Goal: Navigation & Orientation: Go to known website

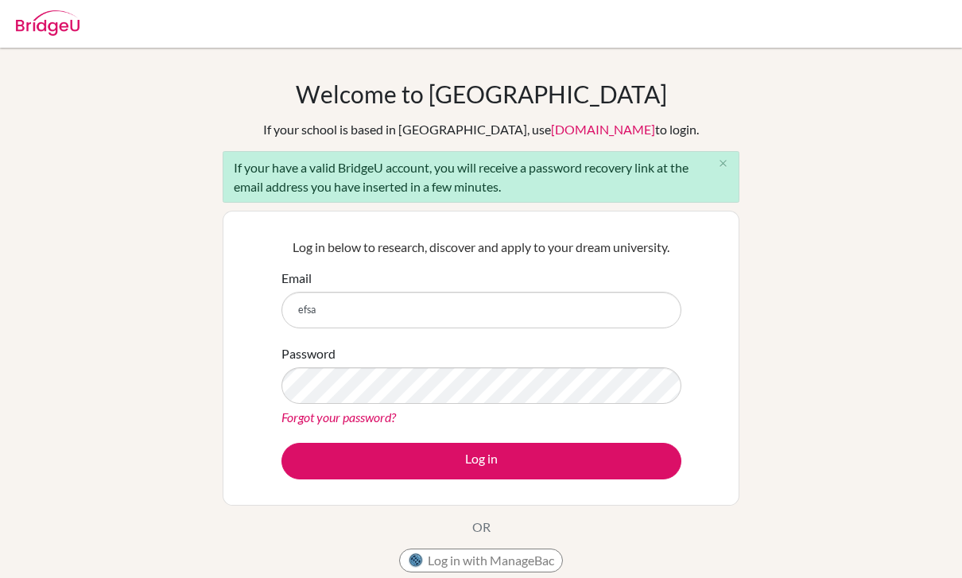
scroll to position [327, 0]
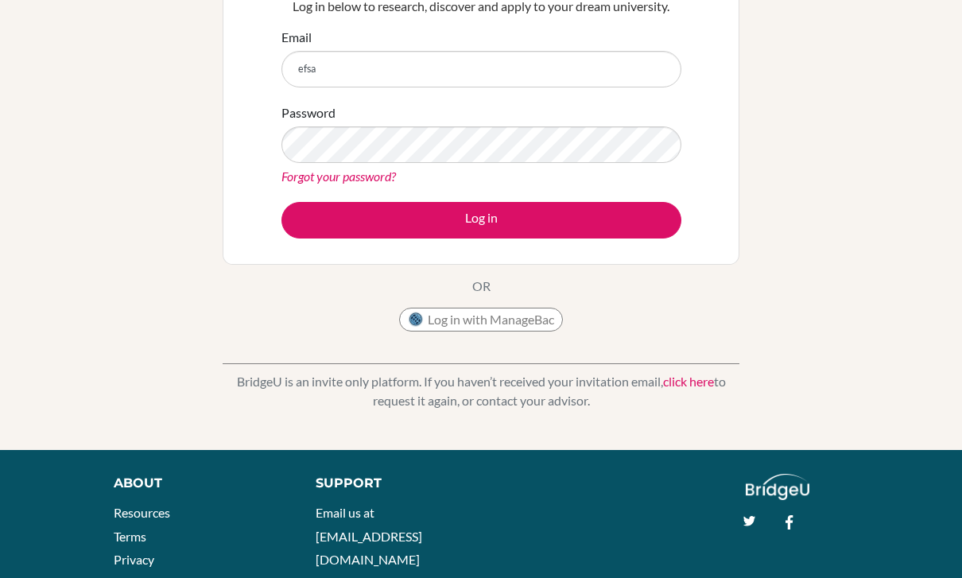
click at [395, 74] on input "efsa" at bounding box center [482, 69] width 400 height 37
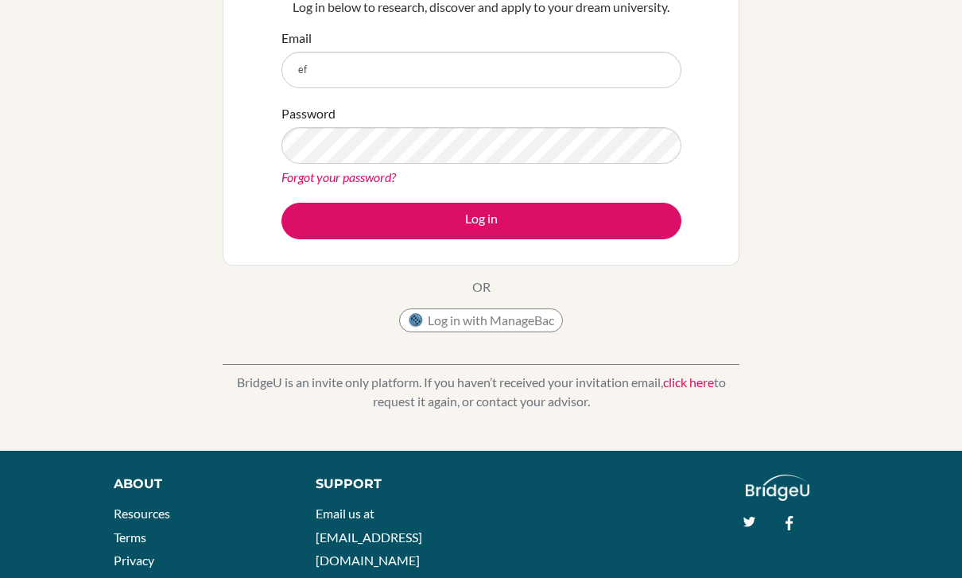
type input "e"
type input "[EMAIL_ADDRESS][DOMAIN_NAME]"
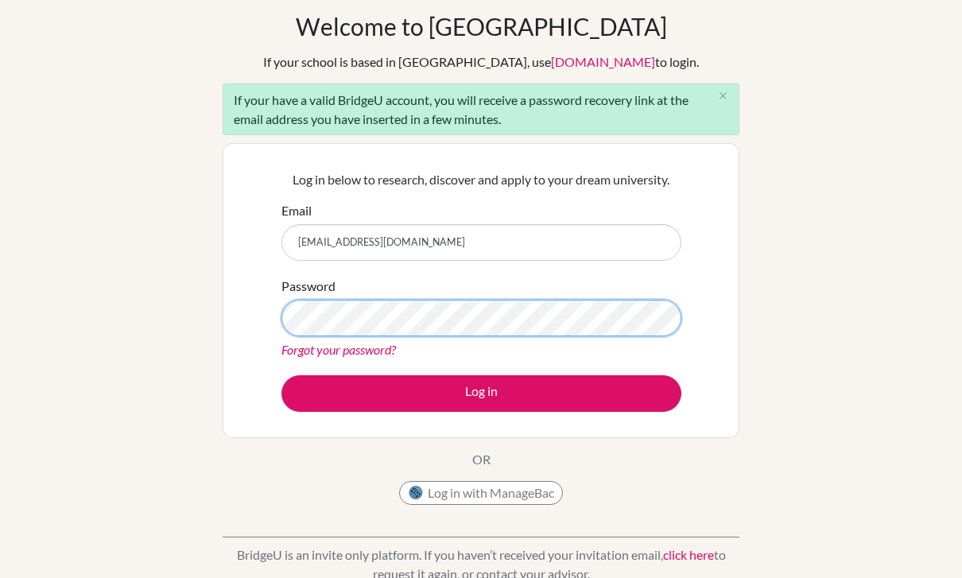
scroll to position [65, 0]
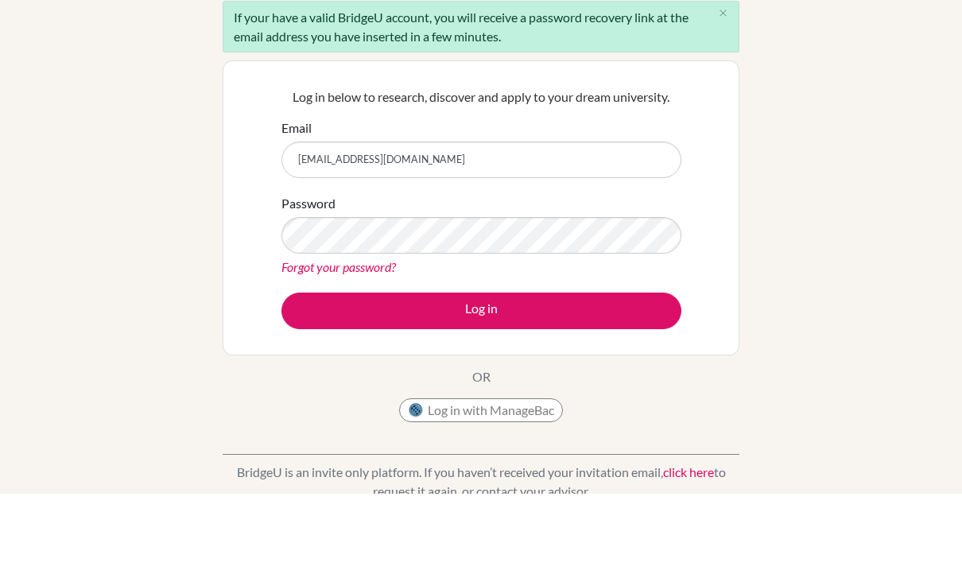
click at [842, 243] on div "Welcome to BridgeU If your school is based in China, use app.bridge-u.com.cn to…" at bounding box center [481, 304] width 962 height 580
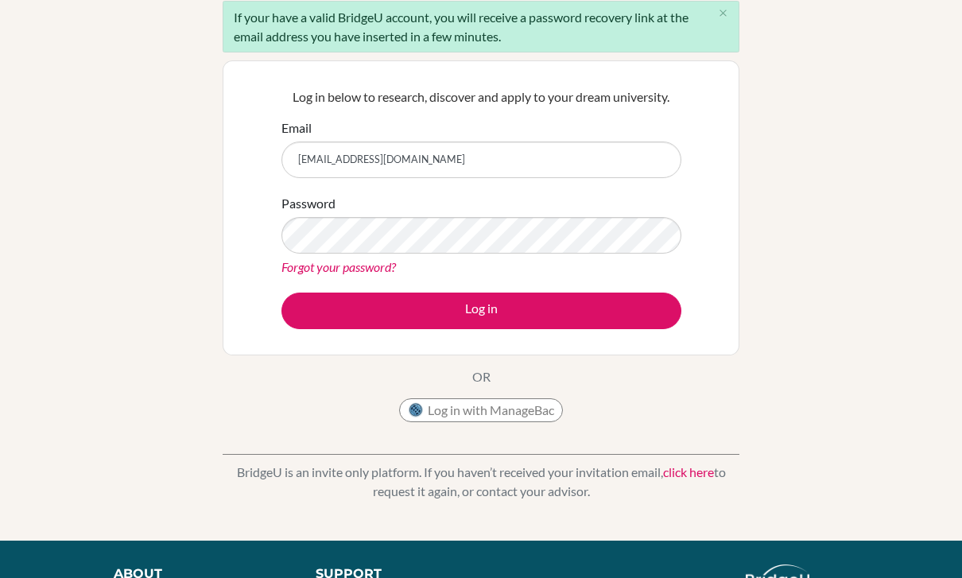
click at [596, 311] on button "Log in" at bounding box center [482, 311] width 400 height 37
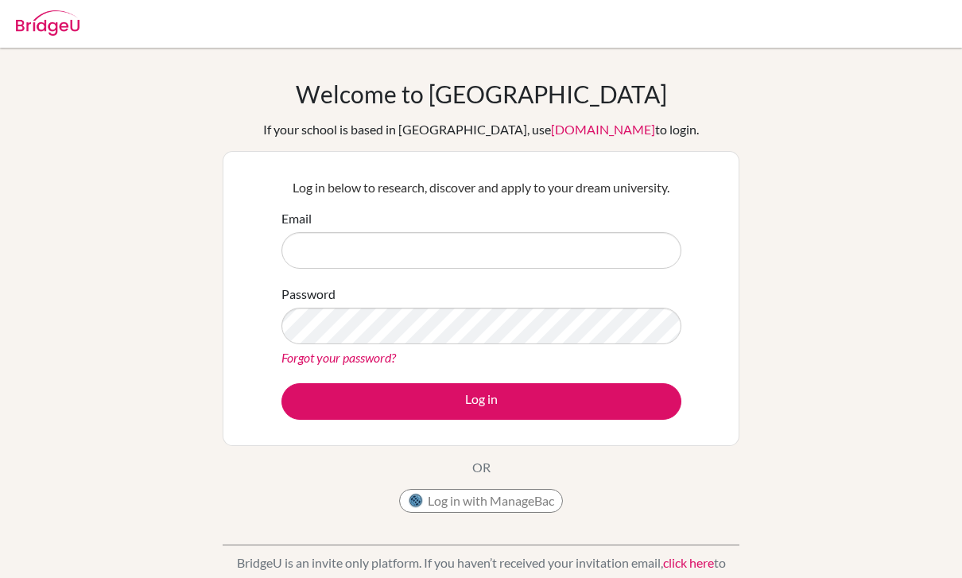
click at [428, 256] on input "Email" at bounding box center [482, 250] width 400 height 37
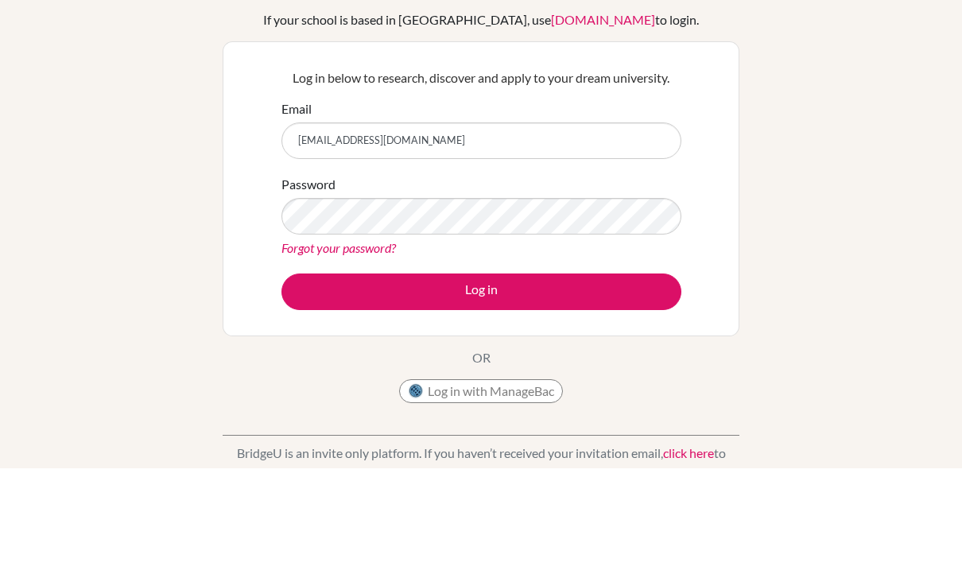
type input "[EMAIL_ADDRESS][DOMAIN_NAME]"
click at [828, 216] on div "Welcome to [GEOGRAPHIC_DATA] If your school is based in [GEOGRAPHIC_DATA], use …" at bounding box center [481, 340] width 962 height 520
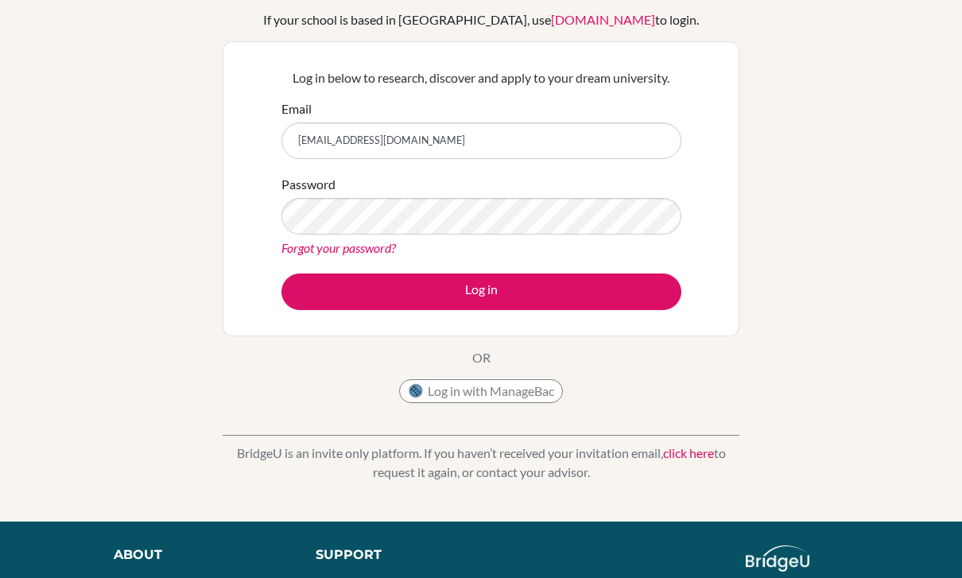
click at [565, 290] on button "Log in" at bounding box center [482, 292] width 400 height 37
